Goal: Use online tool/utility: Utilize a website feature to perform a specific function

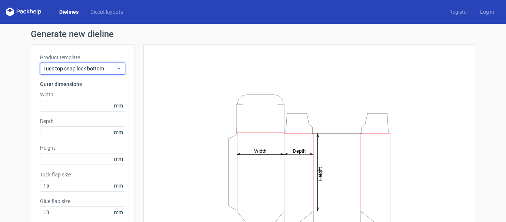
click at [94, 70] on span "Tuck top snap lock bottom" at bounding box center [79, 68] width 73 height 7
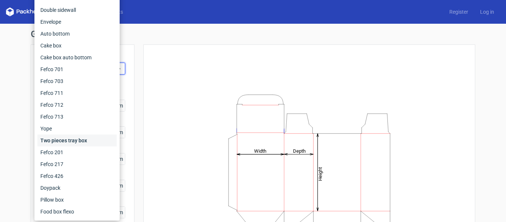
click at [82, 135] on div "Two pieces tray box" at bounding box center [76, 140] width 79 height 12
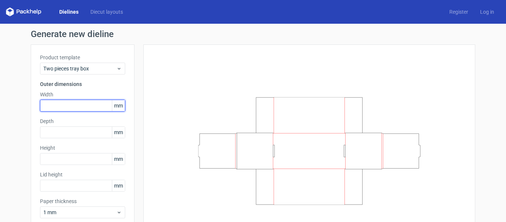
click at [59, 108] on input "text" at bounding box center [82, 106] width 85 height 12
type input "500"
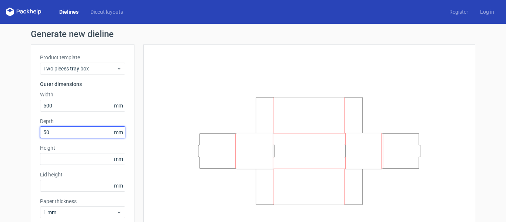
type input "50"
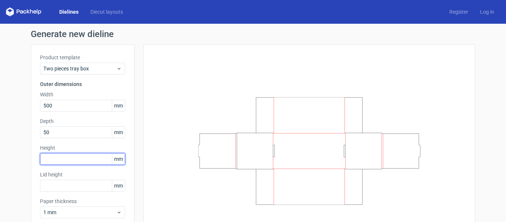
type input "5"
type input "300"
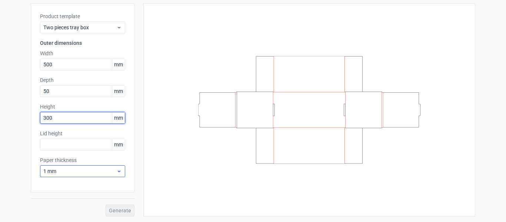
scroll to position [41, 0]
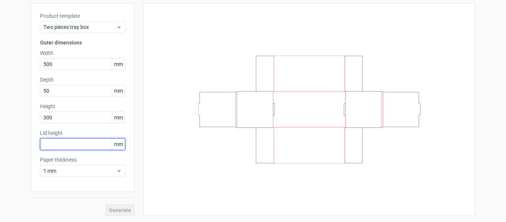
click at [69, 144] on input "text" at bounding box center [82, 144] width 85 height 12
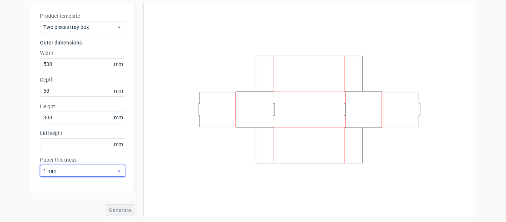
click at [84, 168] on span "1 mm" at bounding box center [79, 170] width 73 height 7
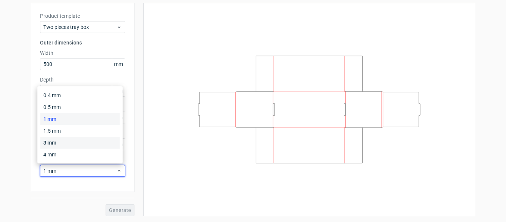
click at [74, 140] on div "3 mm" at bounding box center [79, 143] width 79 height 12
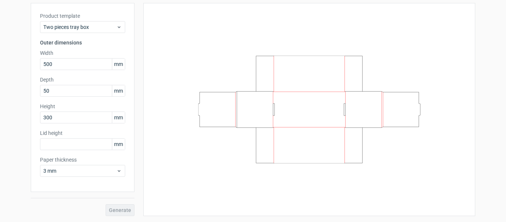
click at [120, 204] on div "Generate" at bounding box center [83, 204] width 104 height 24
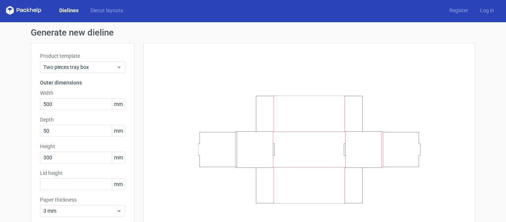
scroll to position [0, 0]
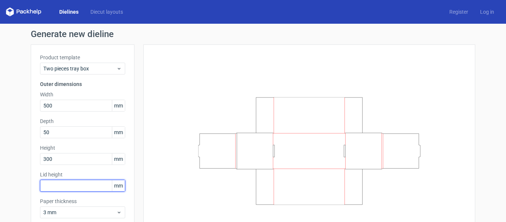
click at [80, 184] on input "text" at bounding box center [82, 186] width 85 height 12
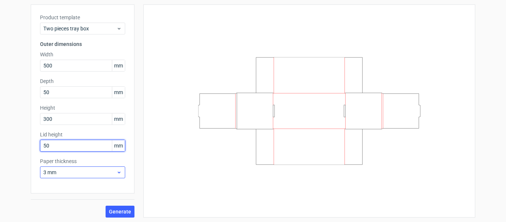
scroll to position [41, 0]
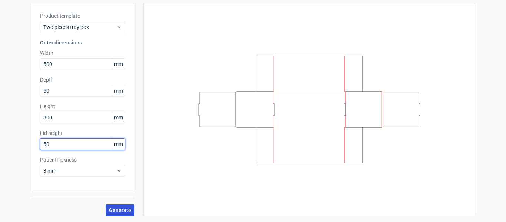
type input "50"
click at [124, 211] on span "Generate" at bounding box center [120, 209] width 22 height 5
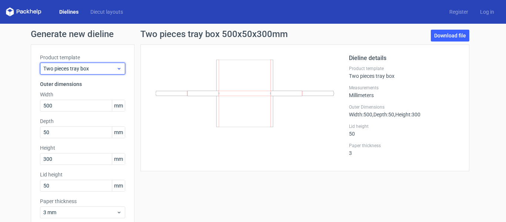
click at [90, 70] on span "Two pieces tray box" at bounding box center [79, 68] width 73 height 7
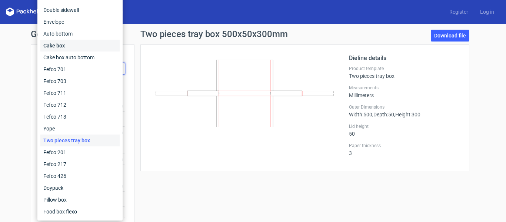
click at [75, 45] on div "Cake box" at bounding box center [79, 46] width 79 height 12
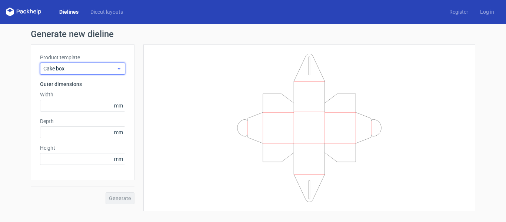
click at [99, 69] on span "Cake box" at bounding box center [79, 68] width 73 height 7
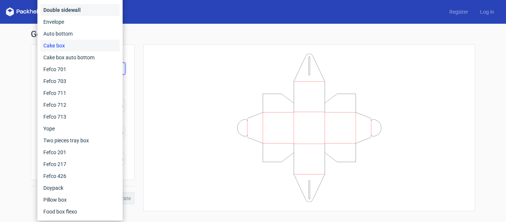
click at [86, 12] on div "Double sidewall" at bounding box center [79, 10] width 79 height 12
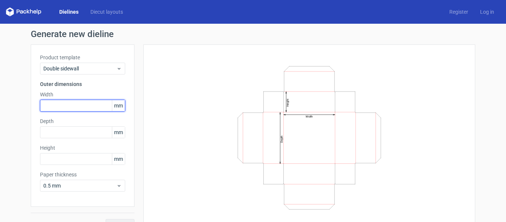
click at [81, 102] on input "text" at bounding box center [82, 106] width 85 height 12
type input "250"
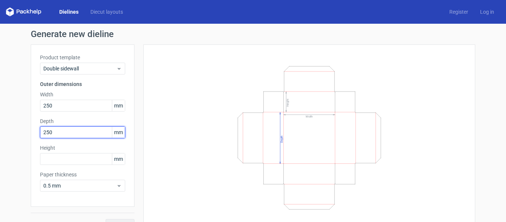
type input "250"
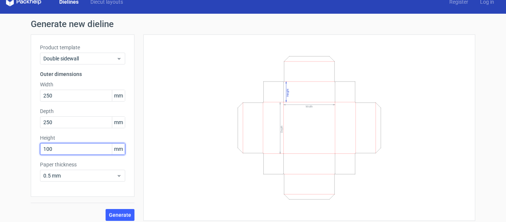
scroll to position [15, 0]
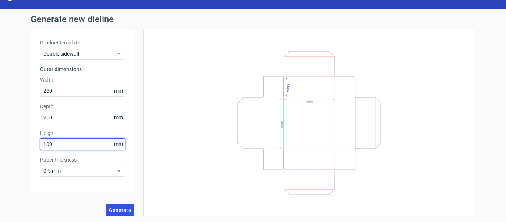
type input "100"
click at [112, 209] on span "Generate" at bounding box center [120, 209] width 22 height 5
